Goal: Task Accomplishment & Management: Manage account settings

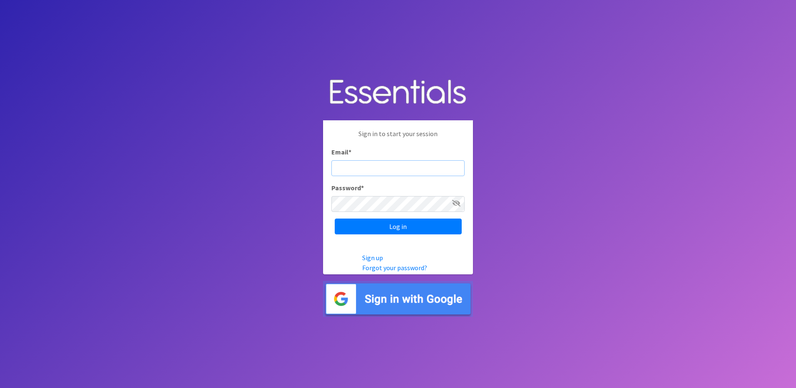
type input "[EMAIL_ADDRESS][DOMAIN_NAME]"
drag, startPoint x: 307, startPoint y: 237, endPoint x: 347, endPoint y: 234, distance: 40.1
click at [307, 237] on body "Sign in to start your session Email * mchiu@frcflorida.org Password * Log in Si…" at bounding box center [398, 194] width 796 height 388
click at [375, 230] on input "Log in" at bounding box center [398, 227] width 127 height 16
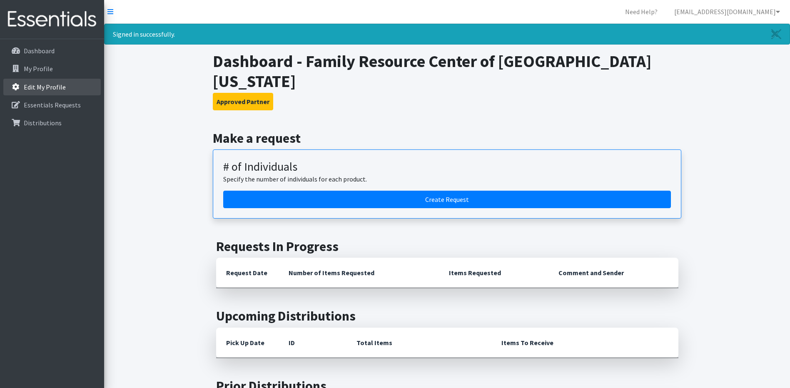
click at [31, 91] on p "Edit My Profile" at bounding box center [45, 87] width 42 height 8
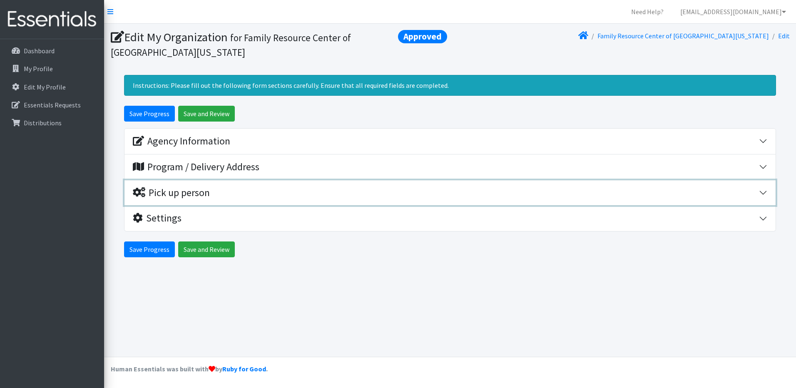
click at [234, 192] on div "Pick up person" at bounding box center [446, 193] width 626 height 12
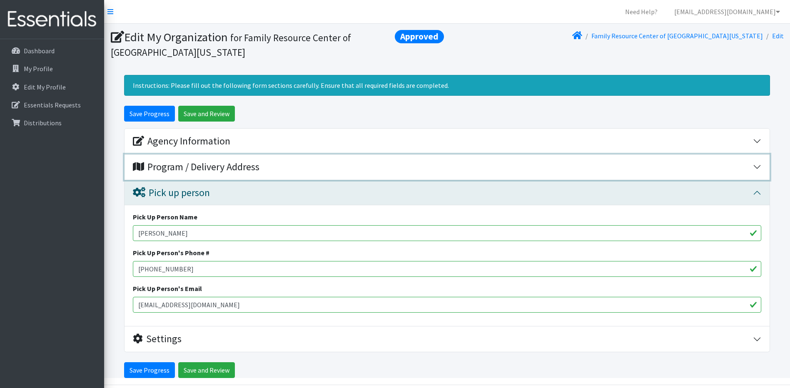
click at [225, 167] on div "Program / Delivery Address" at bounding box center [196, 167] width 127 height 12
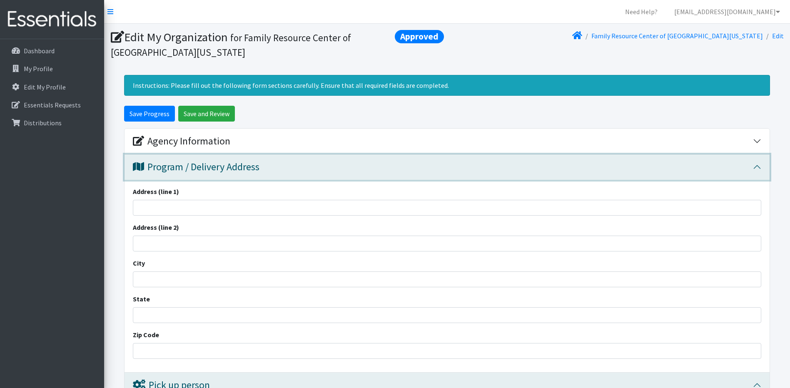
click at [225, 167] on div "Program / Delivery Address" at bounding box center [196, 167] width 127 height 12
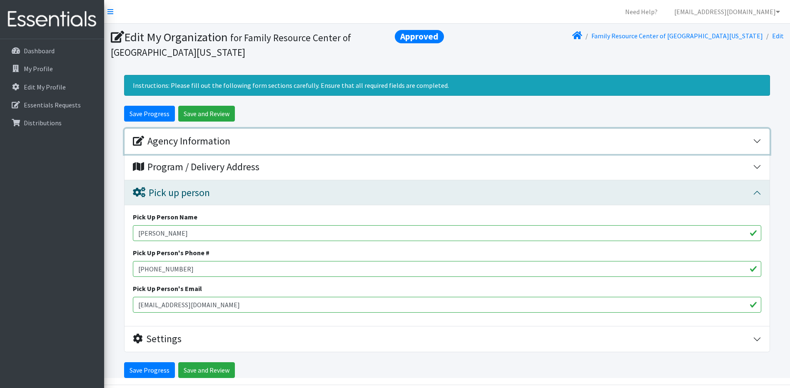
click at [222, 148] on button "Agency Information" at bounding box center [446, 141] width 645 height 25
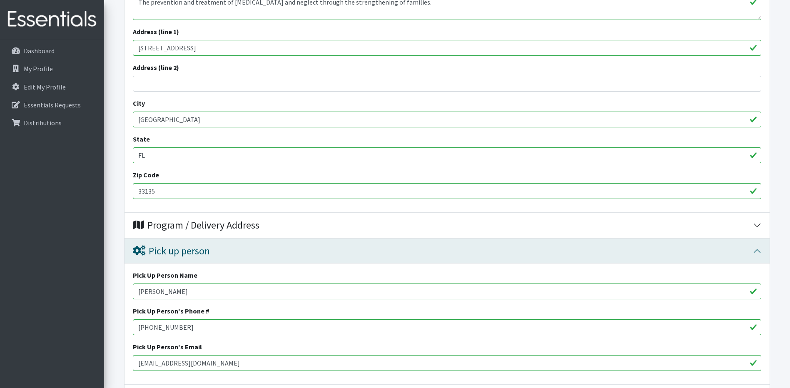
scroll to position [409, 0]
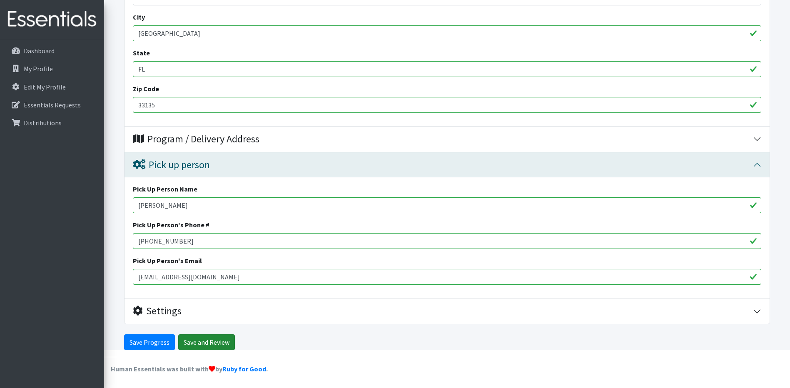
click at [201, 344] on input "Save and Review" at bounding box center [206, 342] width 57 height 16
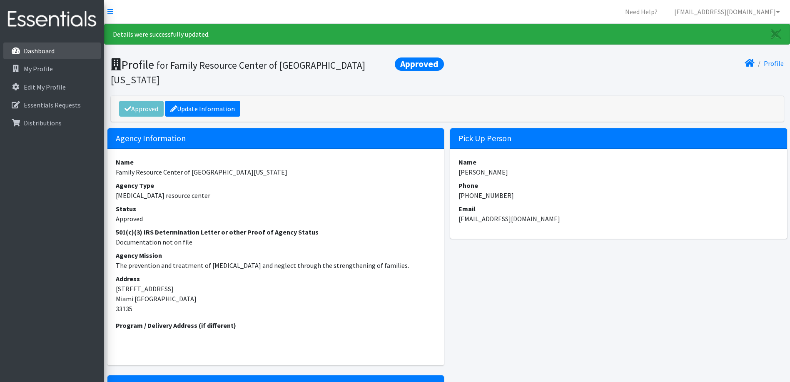
click at [28, 49] on p "Dashboard" at bounding box center [39, 51] width 31 height 8
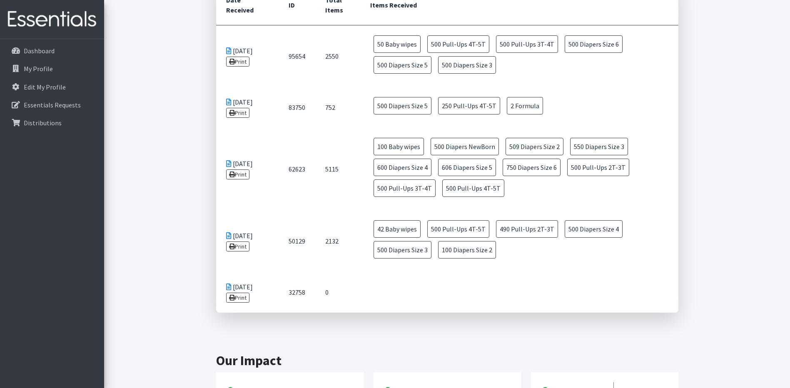
scroll to position [490, 0]
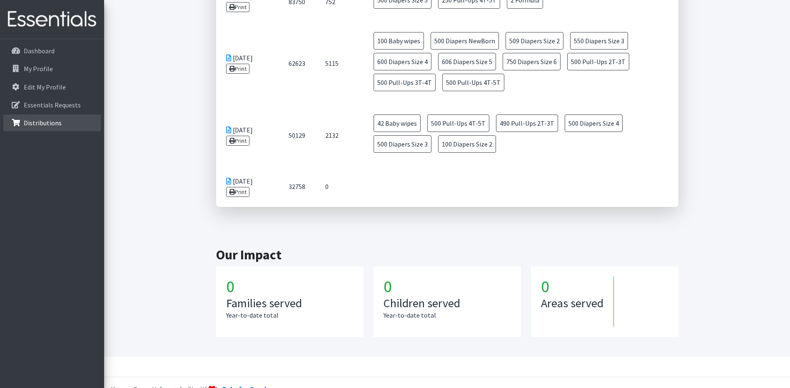
click at [45, 124] on p "Distributions" at bounding box center [43, 123] width 38 height 8
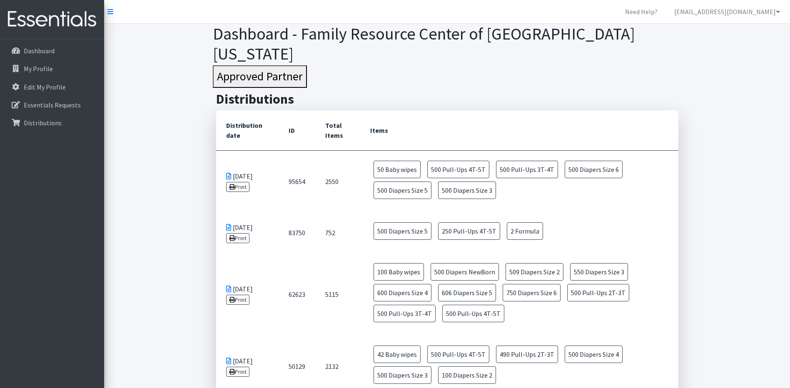
click at [48, 25] on img at bounding box center [51, 19] width 97 height 28
click at [109, 14] on icon at bounding box center [110, 11] width 6 height 7
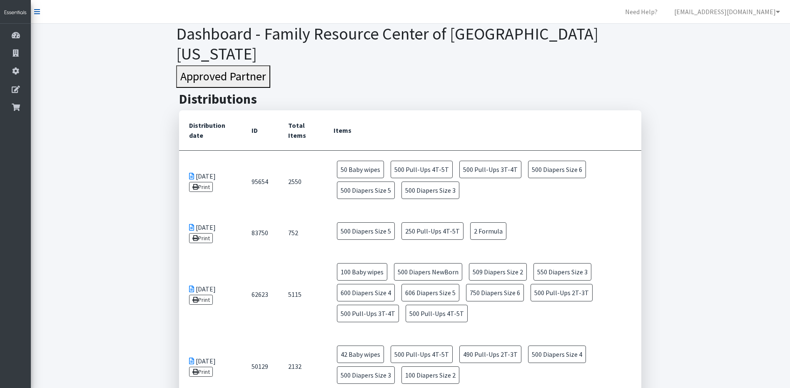
click at [34, 10] on icon at bounding box center [37, 11] width 6 height 7
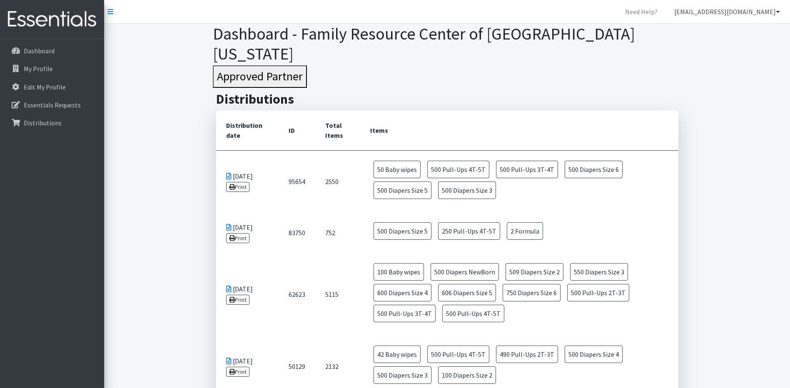
click at [745, 19] on link "[EMAIL_ADDRESS][DOMAIN_NAME]" at bounding box center [726, 11] width 119 height 17
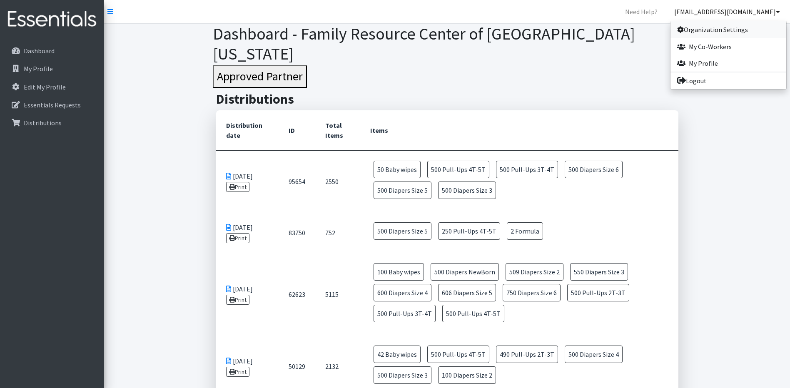
click at [714, 22] on link "Organization Settings" at bounding box center [728, 29] width 116 height 17
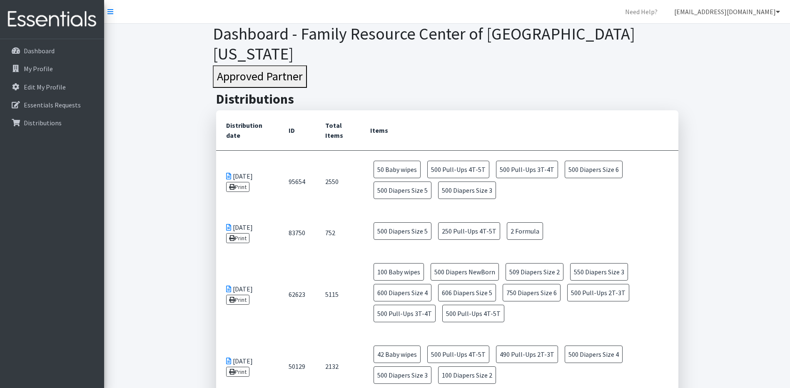
click at [750, 5] on link "[EMAIL_ADDRESS][DOMAIN_NAME]" at bounding box center [726, 11] width 119 height 17
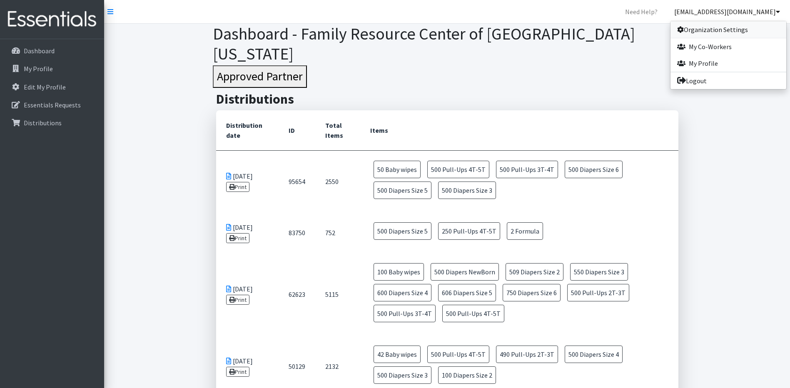
click at [734, 32] on link "Organization Settings" at bounding box center [728, 29] width 116 height 17
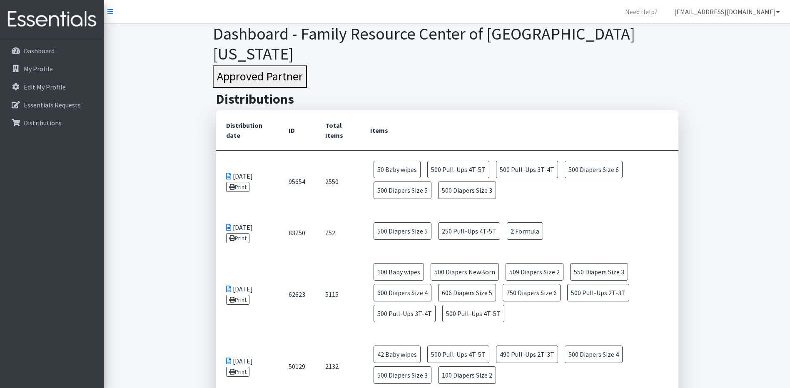
click at [753, 10] on link "[EMAIL_ADDRESS][DOMAIN_NAME]" at bounding box center [726, 11] width 119 height 17
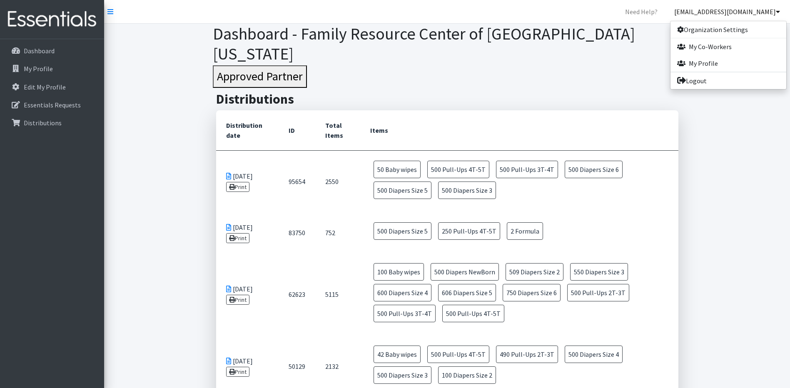
click at [630, 65] on h3 "Approved Partner" at bounding box center [447, 76] width 468 height 22
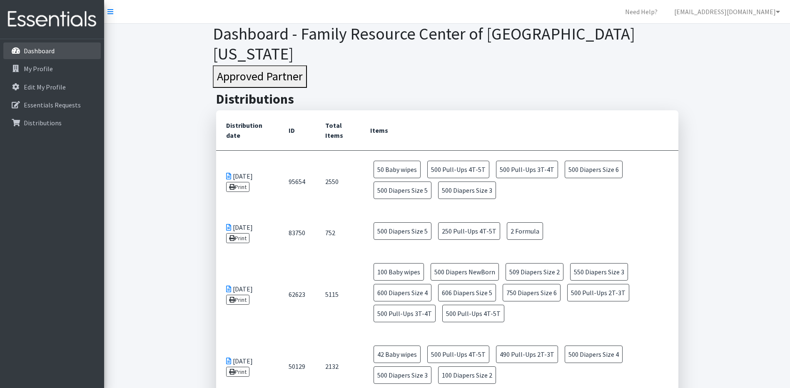
click at [34, 47] on p "Dashboard" at bounding box center [39, 51] width 31 height 8
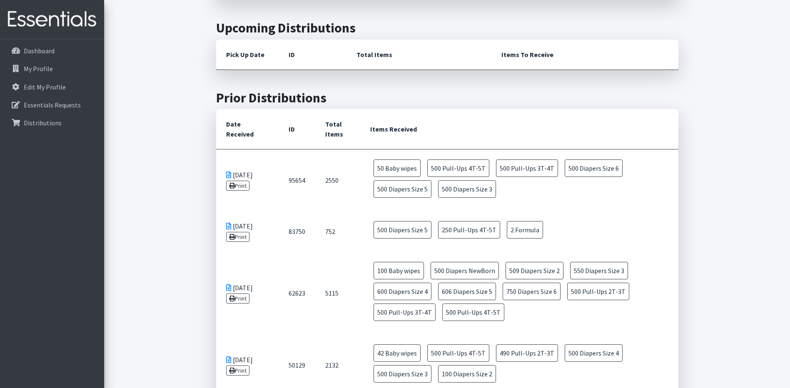
scroll to position [291, 0]
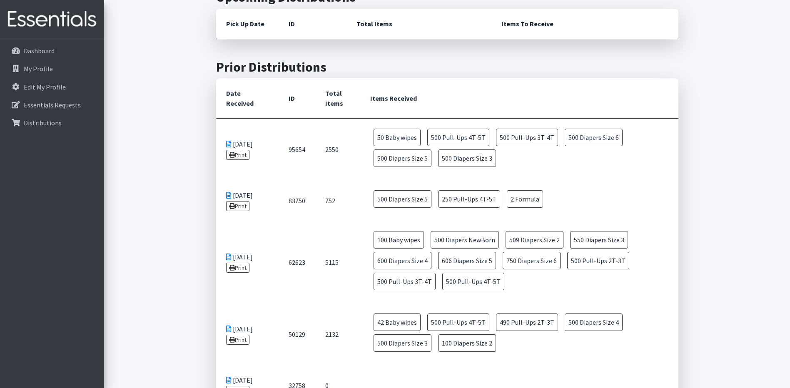
click at [228, 141] on icon at bounding box center [228, 144] width 5 height 7
click at [243, 122] on td "[DATE] Print" at bounding box center [247, 150] width 62 height 62
click at [242, 150] on link "Print" at bounding box center [238, 155] width 24 height 10
